Goal: Information Seeking & Learning: Learn about a topic

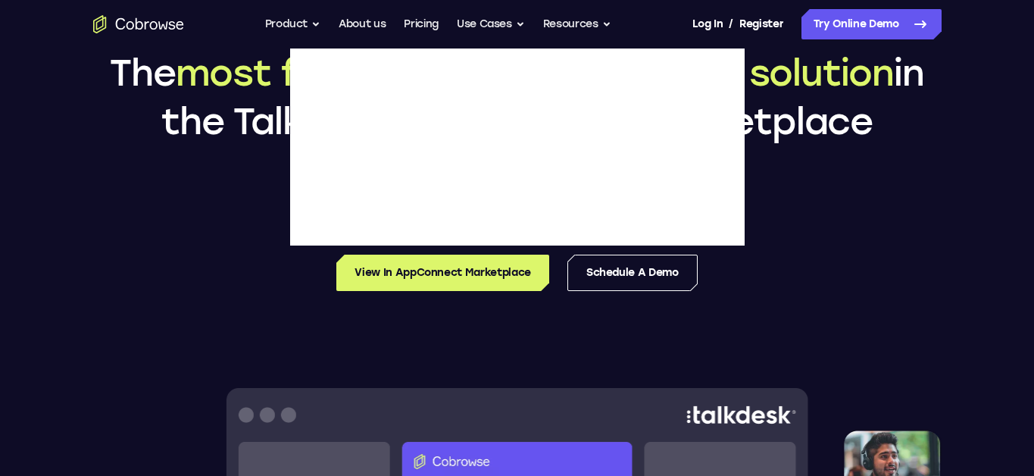
scroll to position [138, 0]
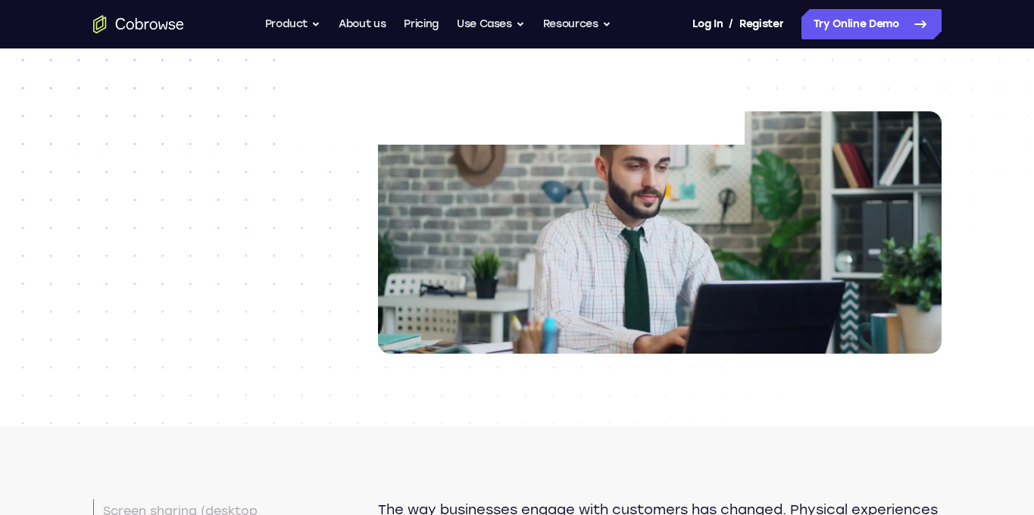
scroll to position [255, 0]
